Goal: Check status: Check status

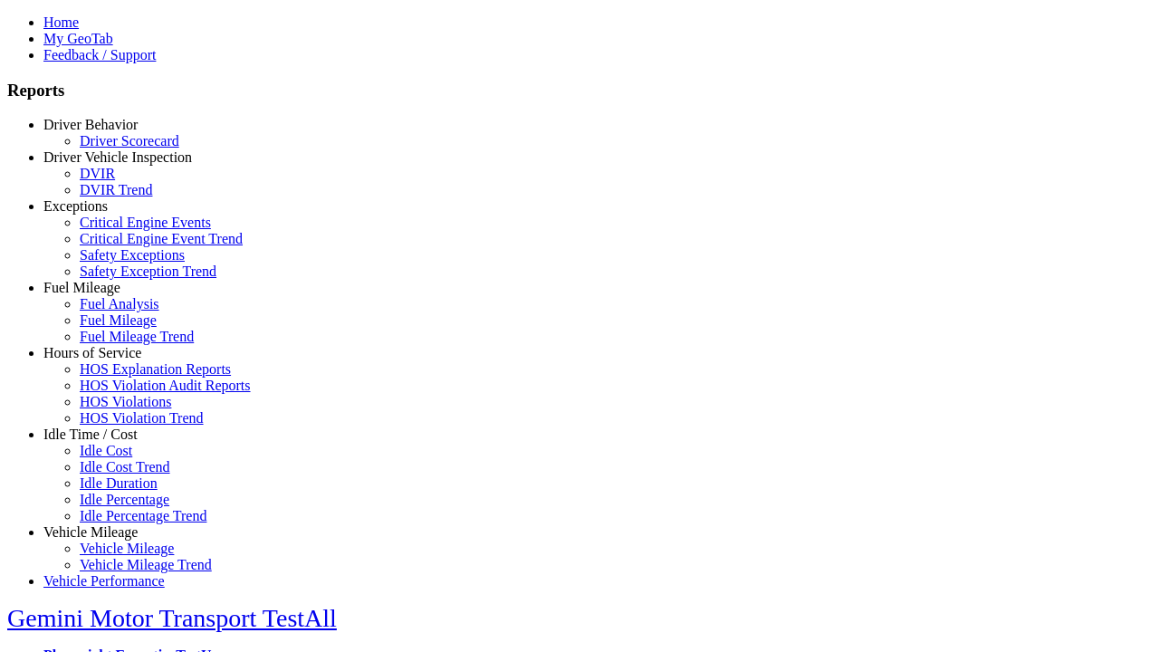
click at [104, 132] on link "Driver Behavior" at bounding box center [90, 124] width 94 height 15
click at [118, 148] on link "Driver Scorecard" at bounding box center [130, 140] width 100 height 15
